Goal: Information Seeking & Learning: Learn about a topic

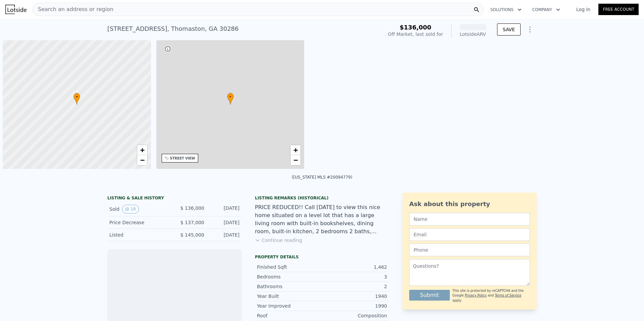
scroll to position [0, 3]
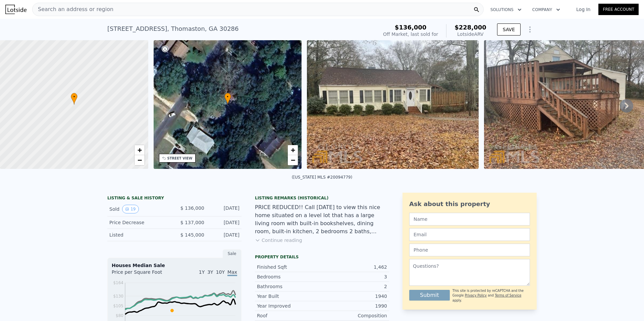
click at [626, 106] on icon at bounding box center [627, 106] width 4 height 7
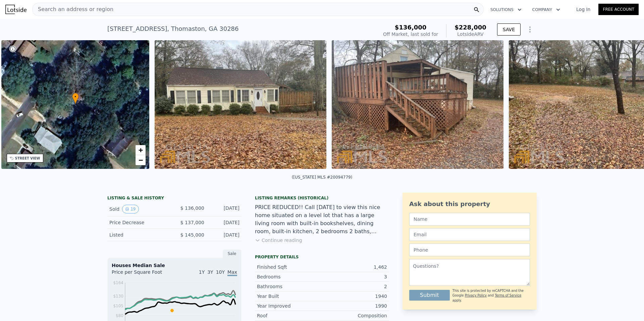
scroll to position [0, 156]
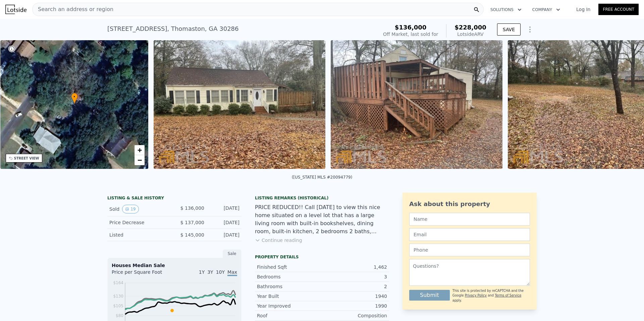
click at [626, 106] on img at bounding box center [594, 104] width 172 height 129
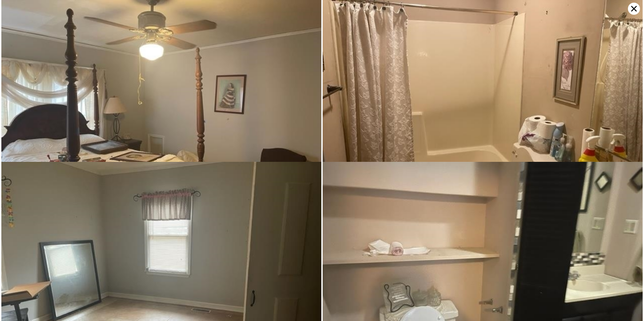
scroll to position [974, 0]
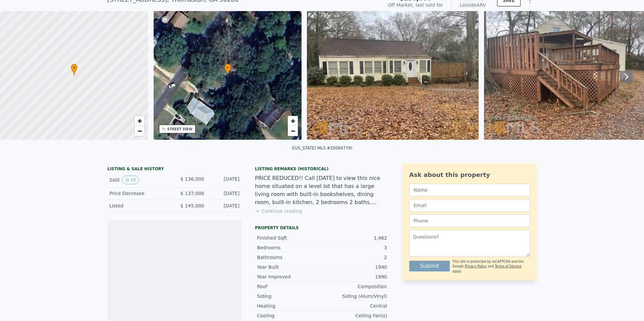
scroll to position [30, 0]
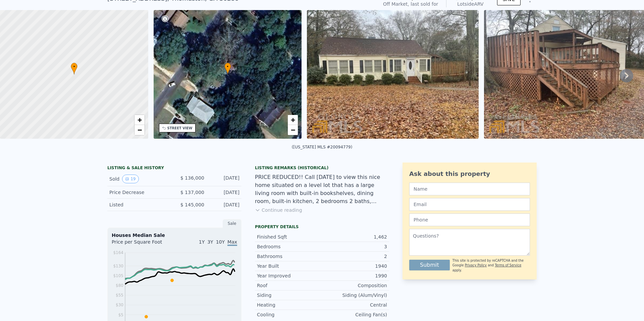
click at [173, 189] on div "Price Decrease $ 137,000 Apr 17, 2023" at bounding box center [174, 193] width 134 height 12
click at [166, 206] on div "Listed" at bounding box center [139, 205] width 60 height 7
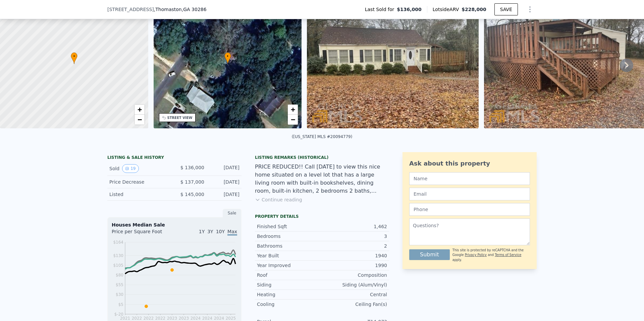
scroll to position [50, 0]
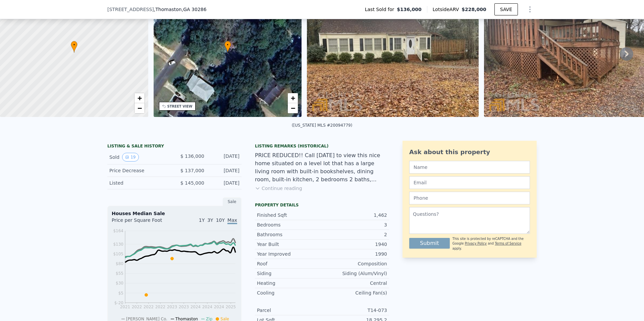
click at [272, 191] on button "Continue reading" at bounding box center [278, 188] width 47 height 7
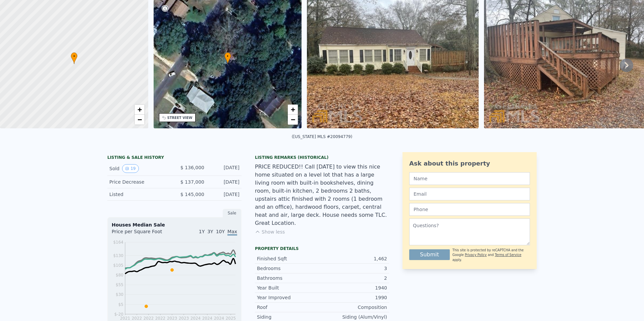
scroll to position [0, 0]
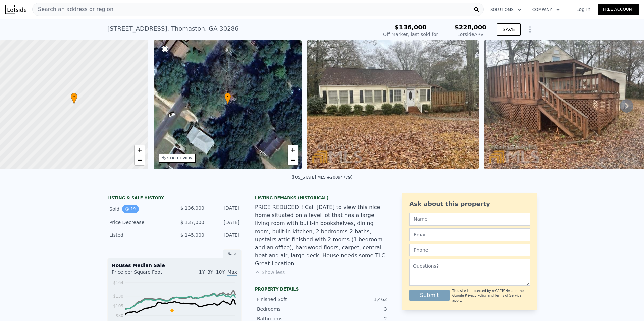
click at [127, 209] on icon "View historical data" at bounding box center [127, 209] width 4 height 4
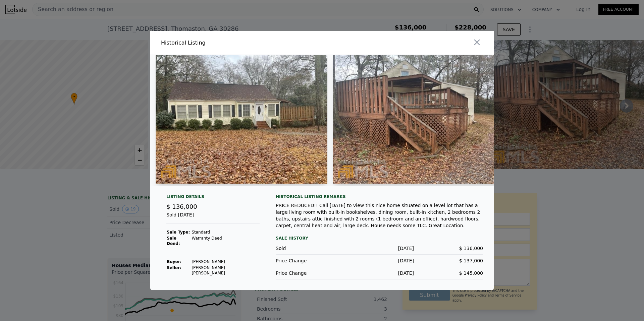
click at [410, 133] on img at bounding box center [419, 119] width 172 height 129
click at [345, 145] on img at bounding box center [419, 119] width 172 height 129
click at [480, 44] on icon "button" at bounding box center [476, 42] width 9 height 9
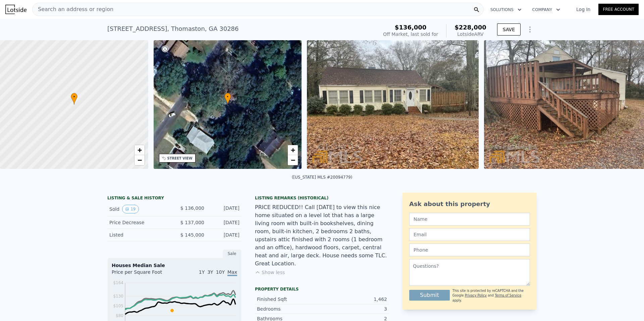
scroll to position [0, 3]
click at [377, 106] on img at bounding box center [393, 104] width 172 height 129
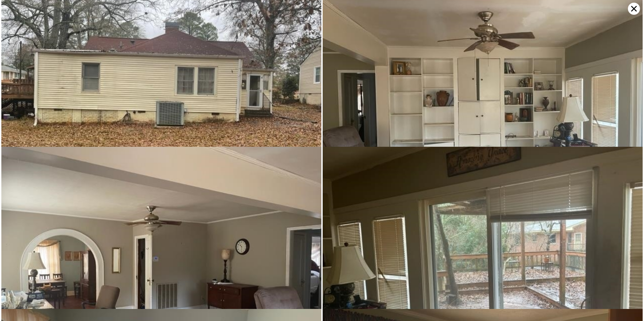
scroll to position [325, 0]
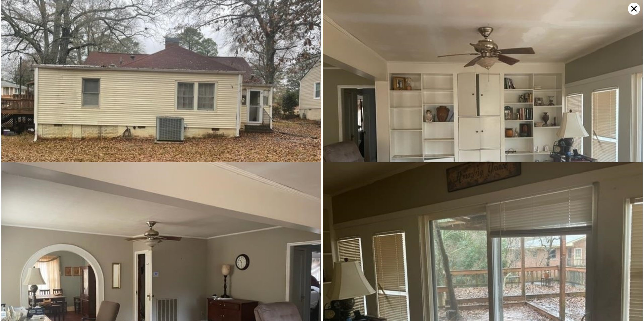
click at [438, 94] on img at bounding box center [483, 120] width 320 height 240
click at [428, 108] on img at bounding box center [483, 120] width 320 height 240
click at [228, 153] on img at bounding box center [161, 120] width 320 height 240
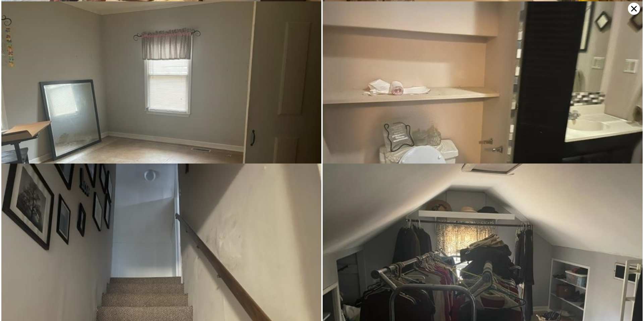
scroll to position [1136, 0]
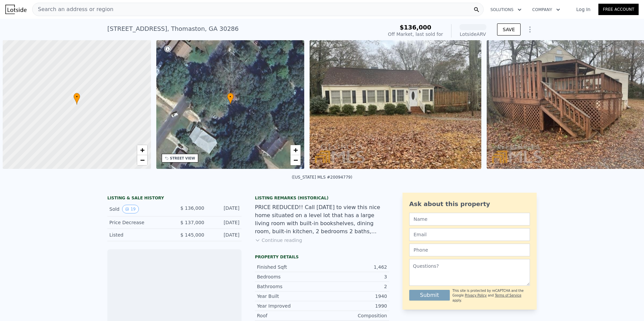
scroll to position [0, 3]
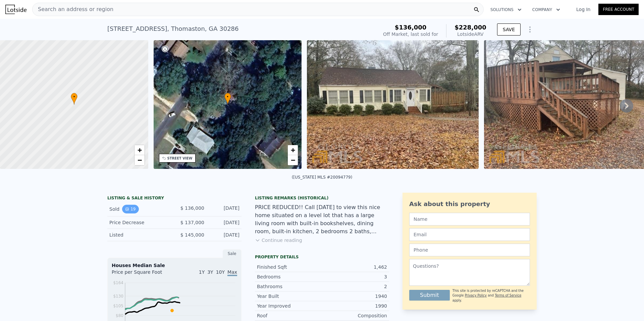
click at [134, 209] on button "19" at bounding box center [130, 209] width 16 height 9
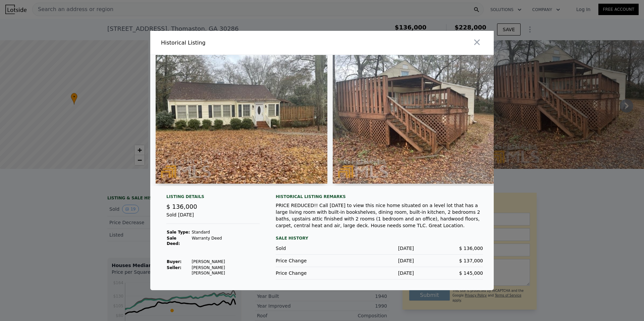
click at [293, 156] on img at bounding box center [242, 119] width 172 height 129
click at [424, 142] on img at bounding box center [419, 119] width 172 height 129
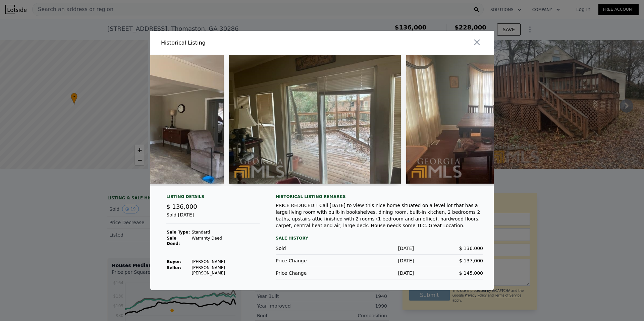
scroll to position [0, 1169]
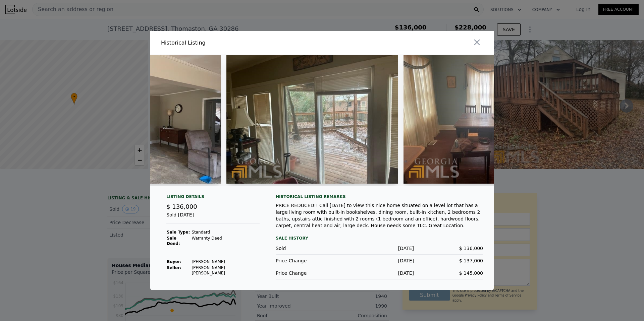
click at [345, 150] on img at bounding box center [312, 119] width 172 height 129
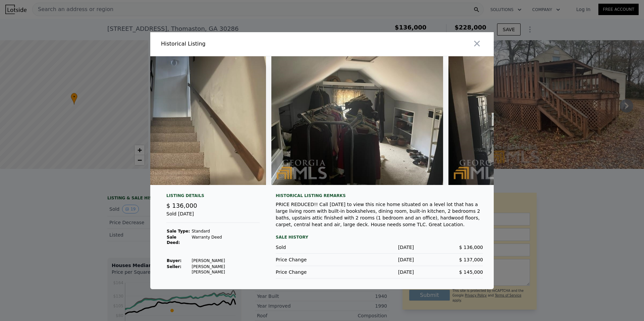
scroll to position [0, 2871]
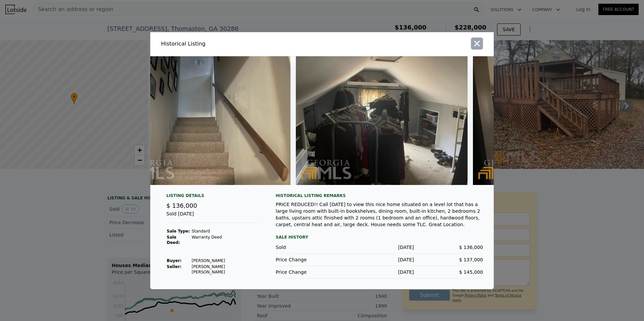
click at [477, 48] on icon "button" at bounding box center [476, 43] width 9 height 9
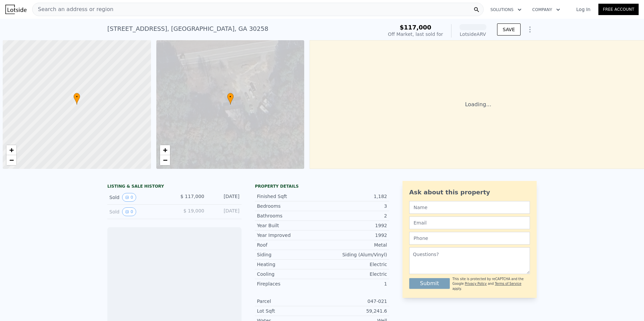
scroll to position [0, 3]
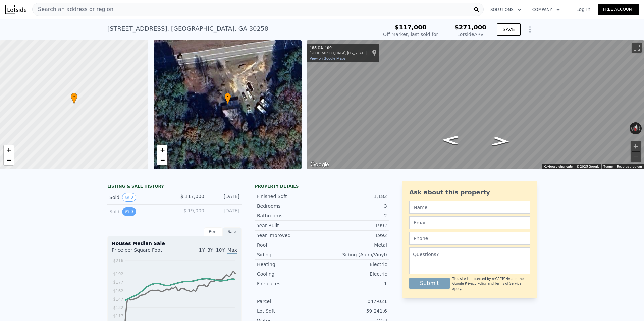
click at [129, 214] on button "0" at bounding box center [129, 212] width 14 height 9
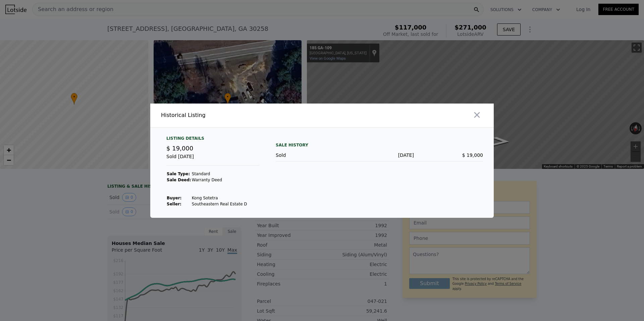
click at [133, 212] on div at bounding box center [322, 160] width 644 height 321
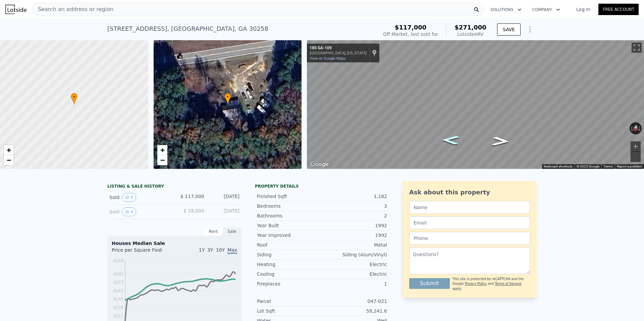
click at [448, 141] on icon "Go East, GA-109" at bounding box center [450, 140] width 33 height 13
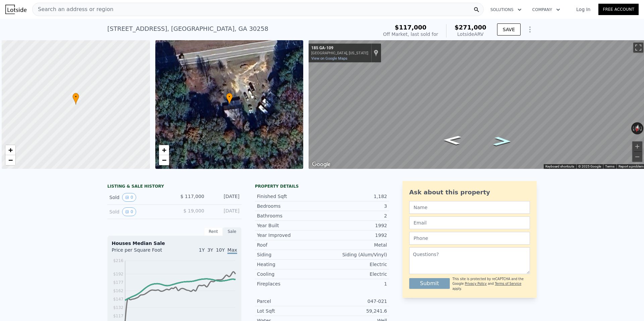
scroll to position [0, 0]
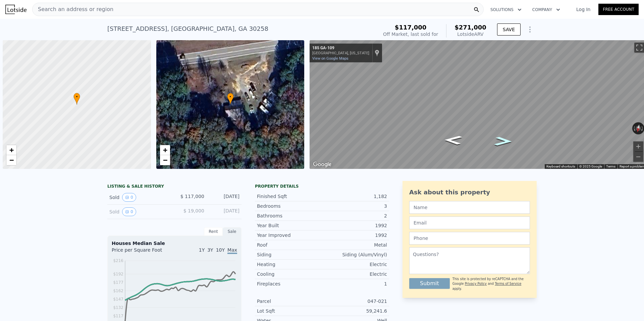
click at [500, 140] on icon "Go West, GA-109" at bounding box center [503, 141] width 33 height 13
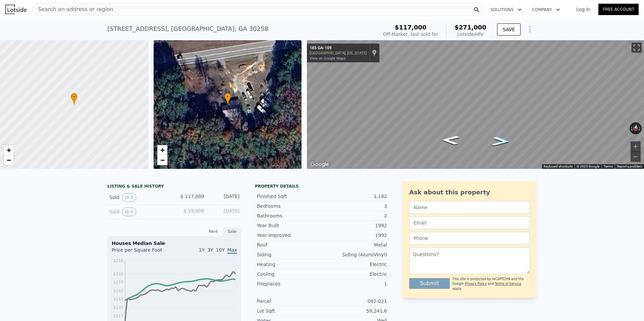
click at [500, 140] on icon "Go West, GA-109" at bounding box center [501, 141] width 34 height 13
click at [132, 200] on button "0" at bounding box center [129, 197] width 14 height 9
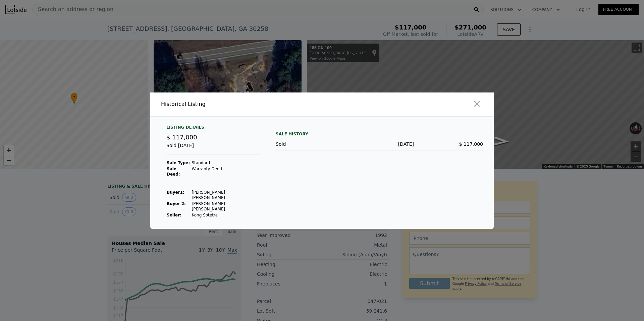
click at [118, 205] on div at bounding box center [322, 160] width 644 height 321
